Goal: Information Seeking & Learning: Learn about a topic

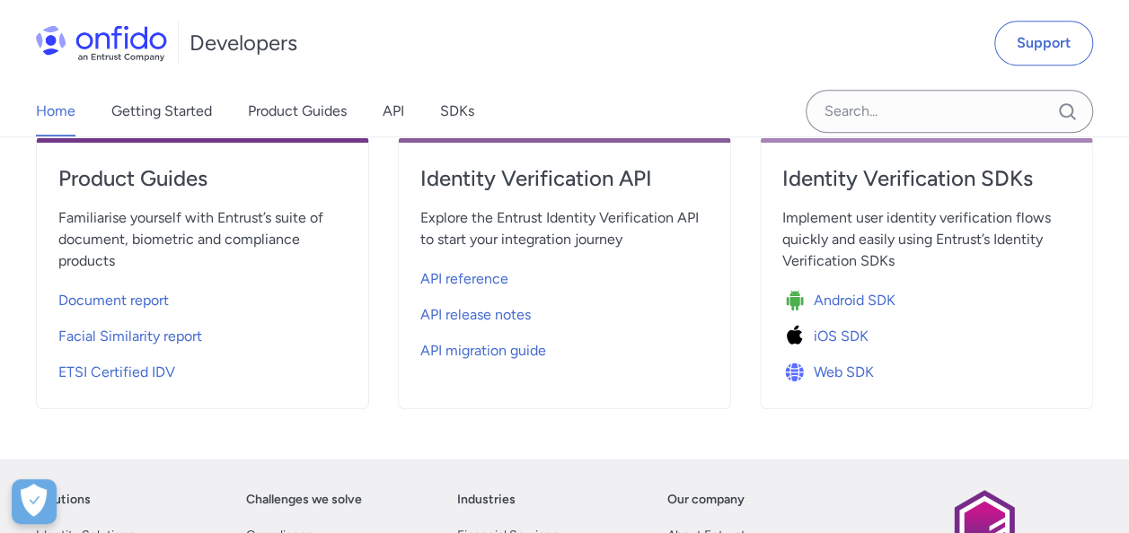
scroll to position [629, 0]
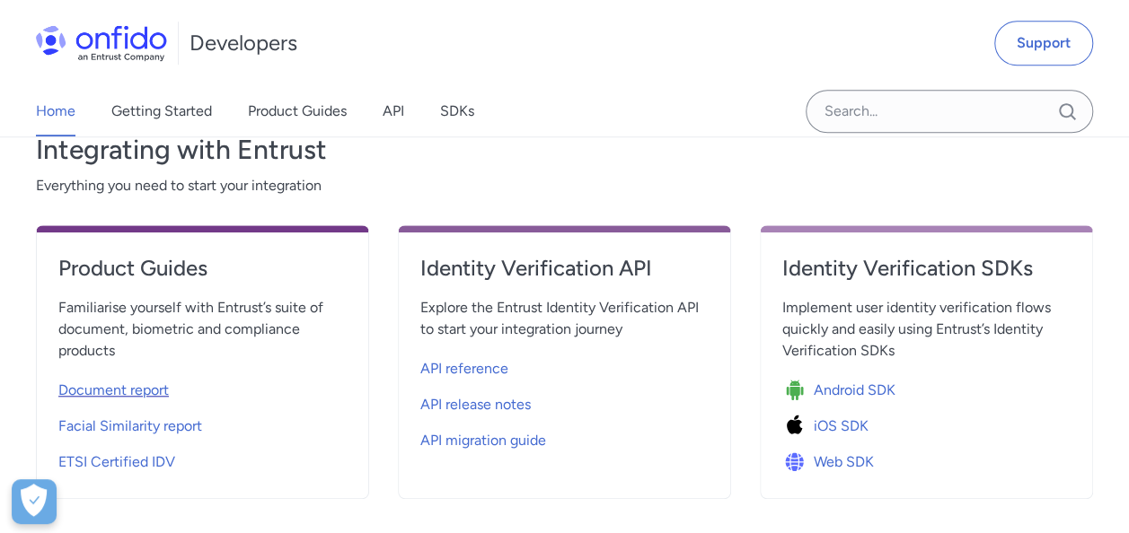
click at [149, 392] on span "Document report" at bounding box center [113, 391] width 110 height 22
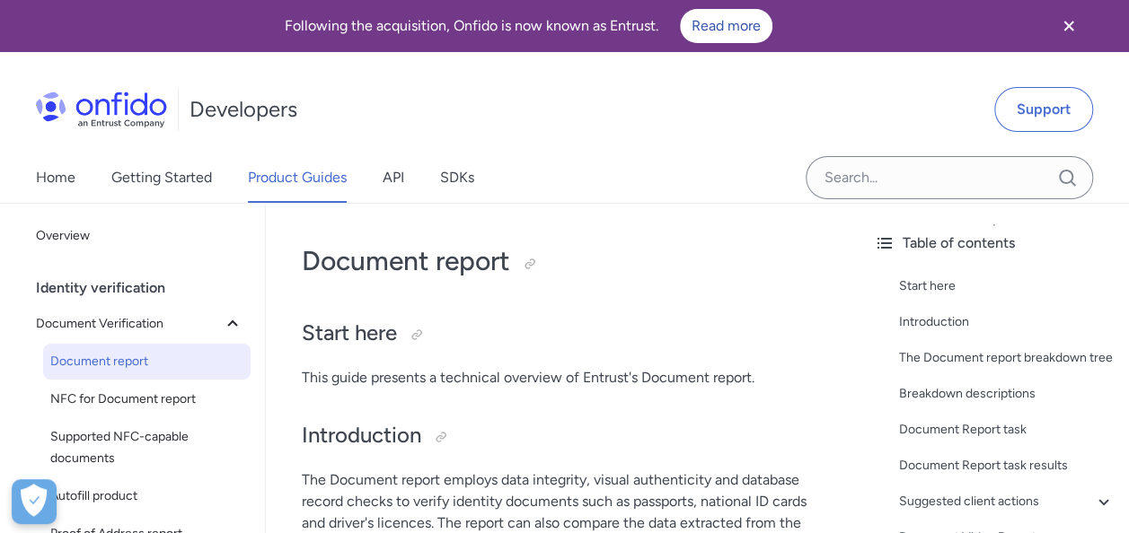
scroll to position [269, 0]
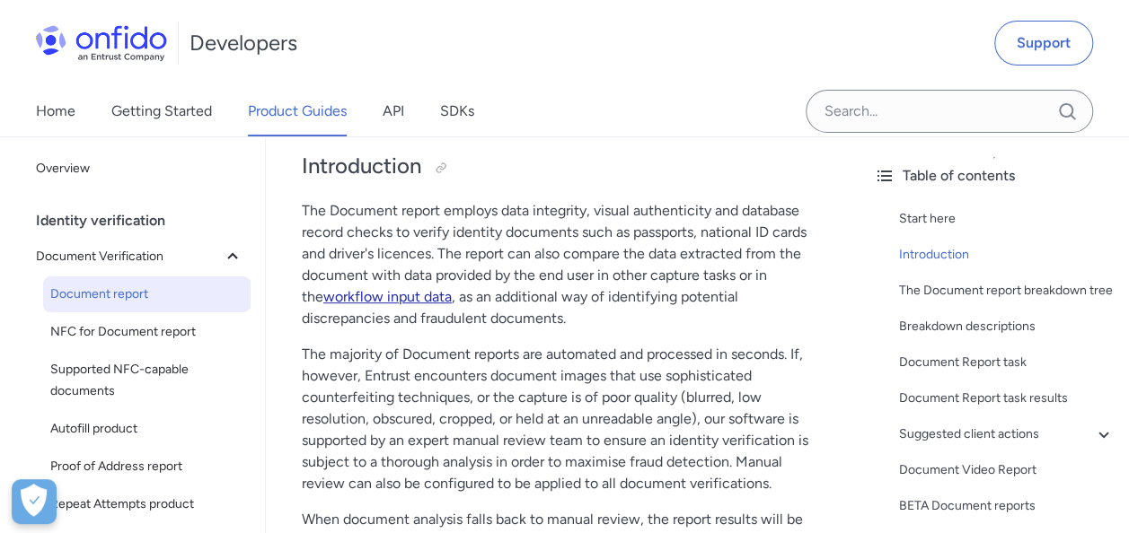
click at [396, 298] on link "workflow input data" at bounding box center [387, 296] width 128 height 17
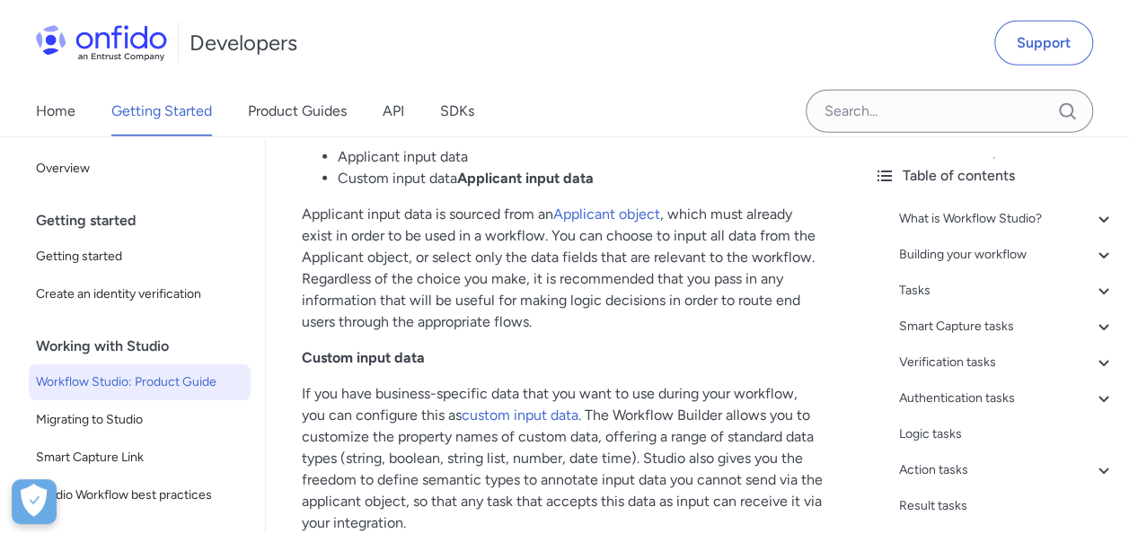
scroll to position [39874, 0]
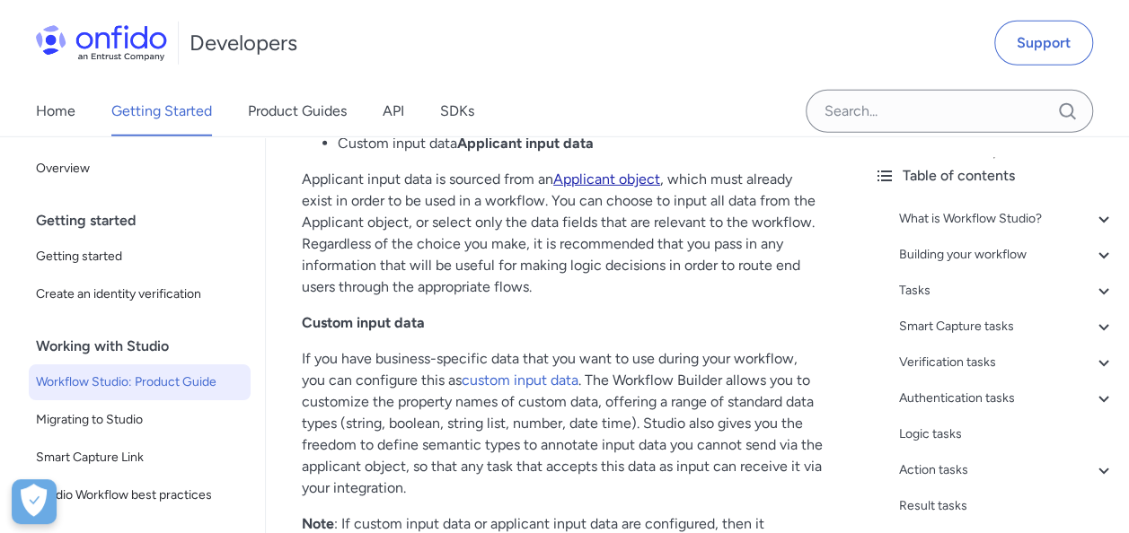
click at [637, 188] on link "Applicant object" at bounding box center [606, 179] width 107 height 17
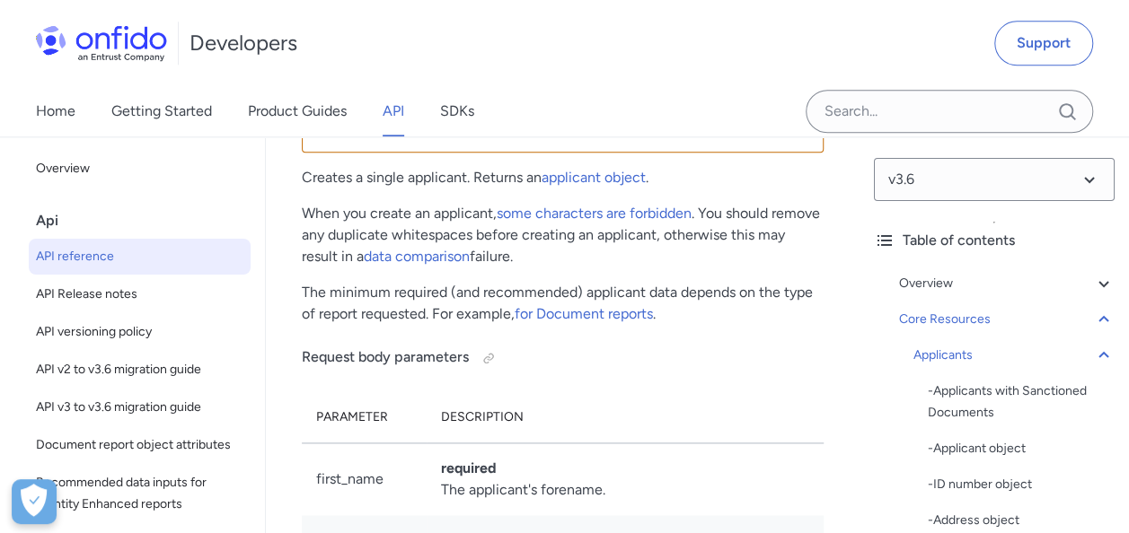
scroll to position [28216, 0]
